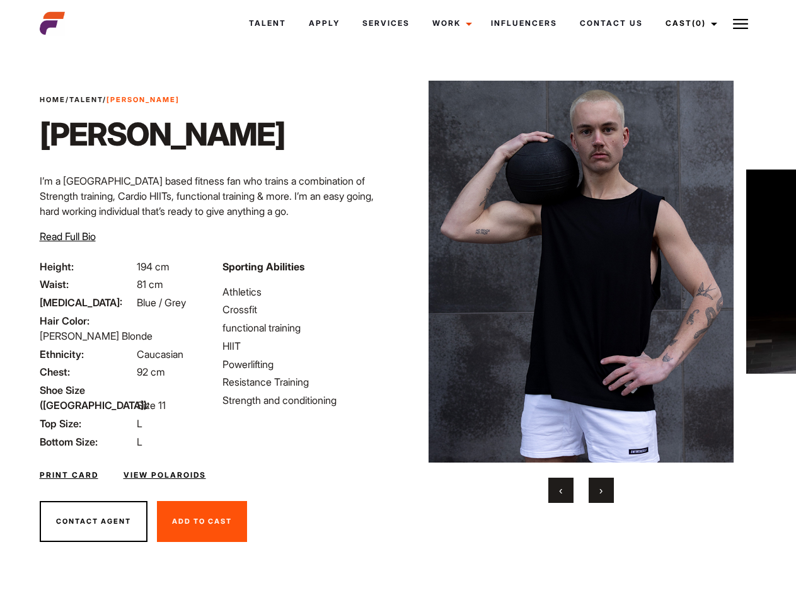
click at [688, 23] on link "Cast (0)" at bounding box center [689, 23] width 71 height 34
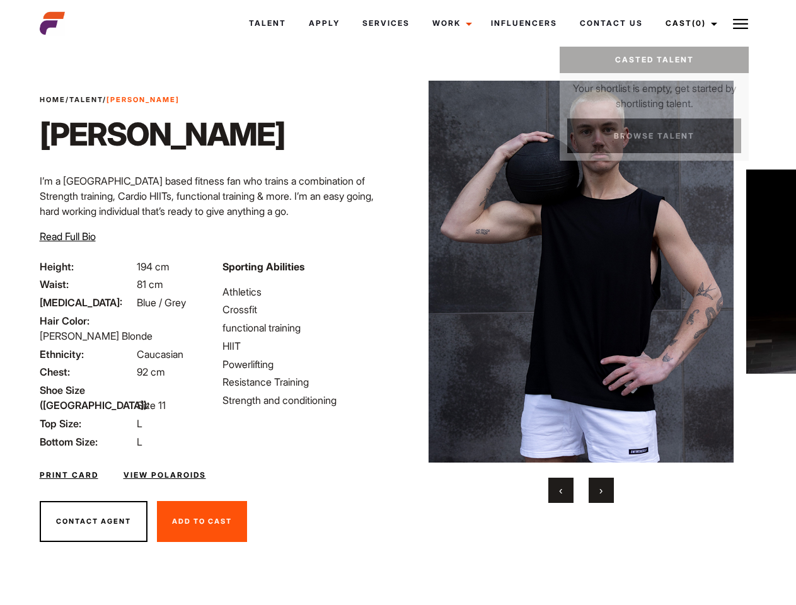
click at [741, 23] on img at bounding box center [740, 23] width 15 height 15
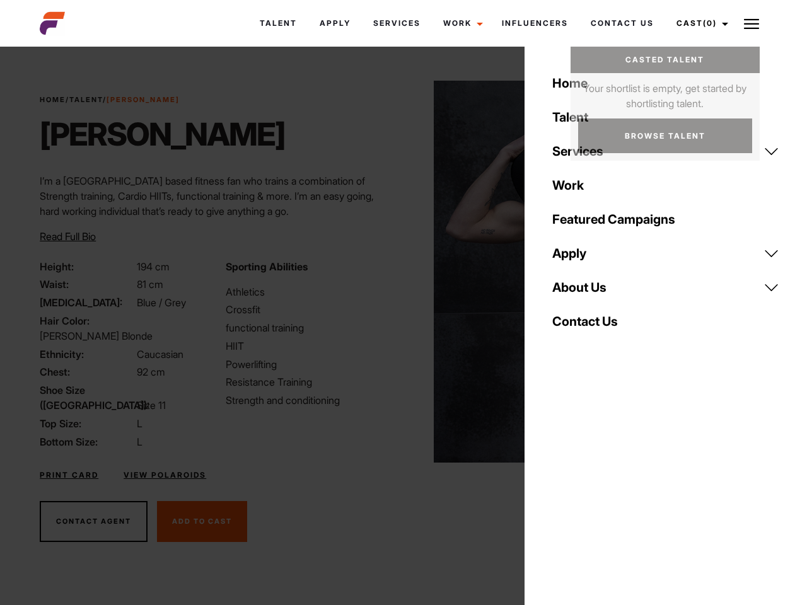
click at [581, 292] on img at bounding box center [587, 272] width 306 height 382
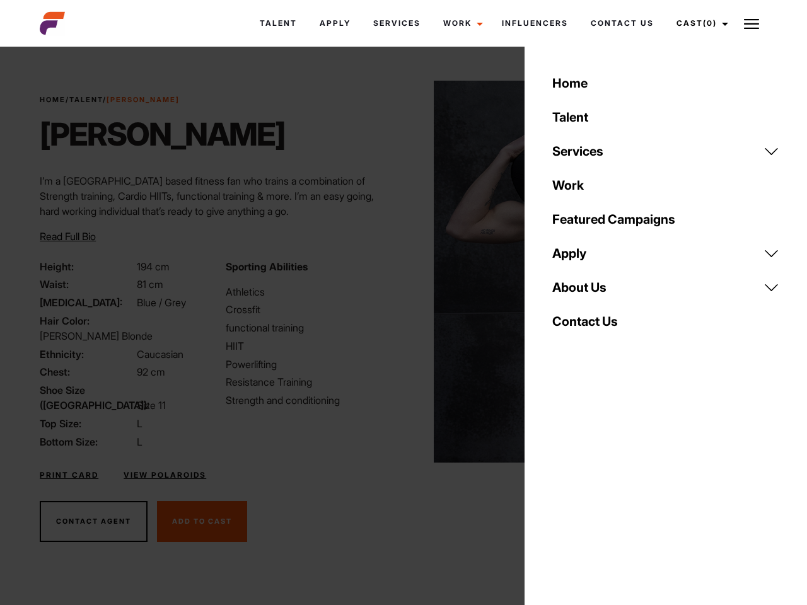
click at [398, 272] on div "Sporting Abilities Athletics Crossfit functional training HIIT Powerlifting Res…" at bounding box center [310, 354] width 185 height 190
click at [561, 490] on div "Home Talent Services Talent Casting Photography Videography Creative Hair and M…" at bounding box center [666, 302] width 282 height 605
click at [601, 490] on div "Home Talent Services Talent Casting Photography Videography Creative Hair and M…" at bounding box center [666, 302] width 282 height 605
